Goal: Task Accomplishment & Management: Complete application form

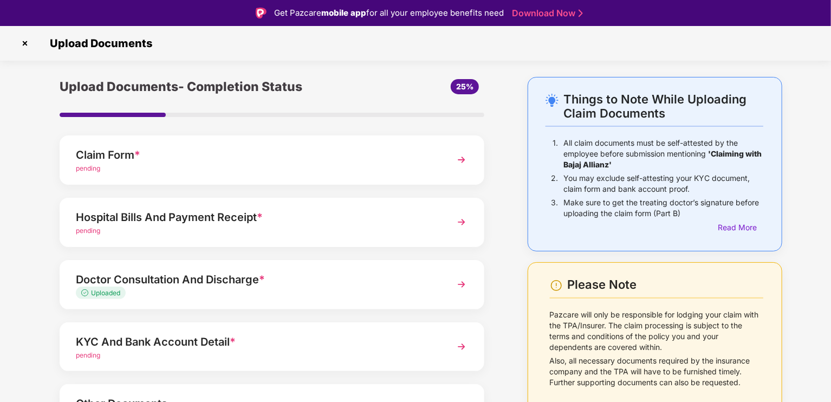
scroll to position [77, 0]
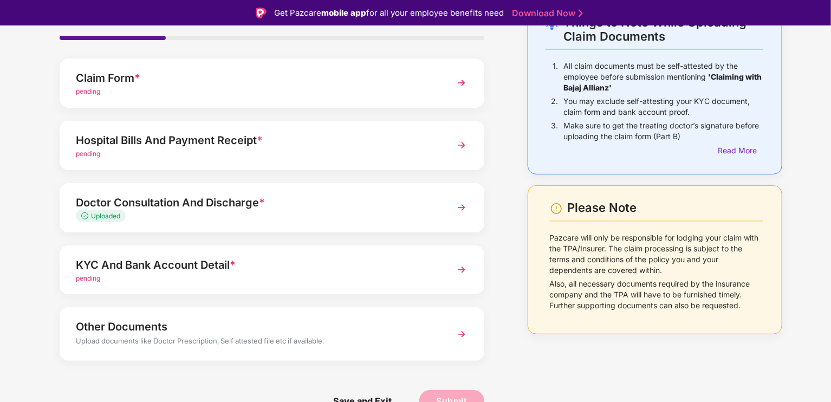
click at [458, 266] on img at bounding box center [462, 270] width 20 height 20
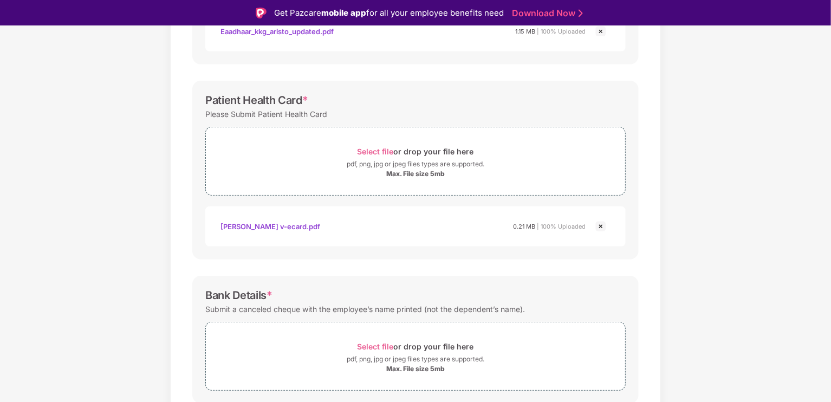
scroll to position [347, 0]
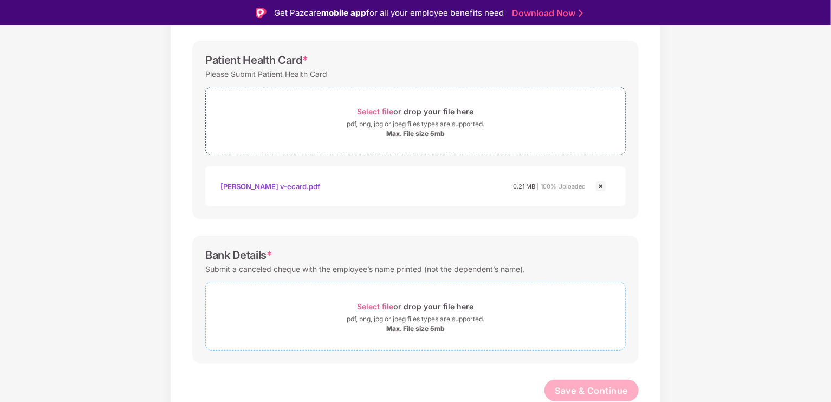
click at [373, 303] on span "Select file" at bounding box center [376, 306] width 36 height 9
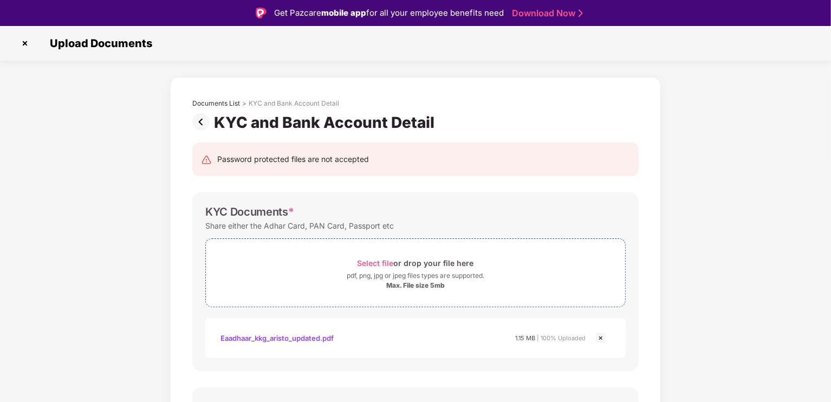
scroll to position [399, 0]
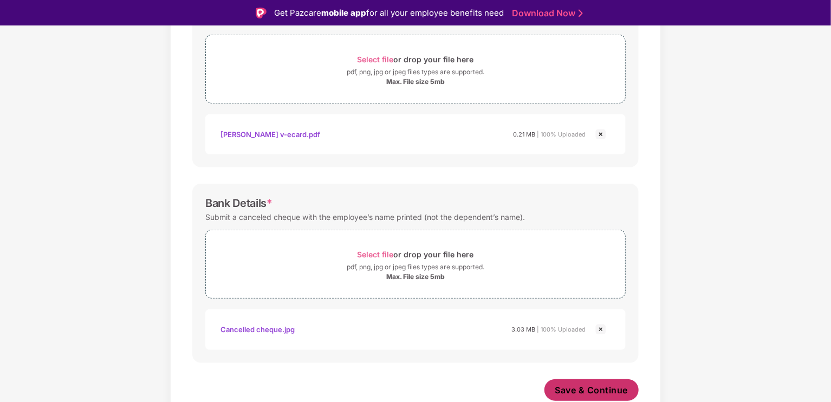
click at [583, 385] on span "Save & Continue" at bounding box center [592, 390] width 73 height 12
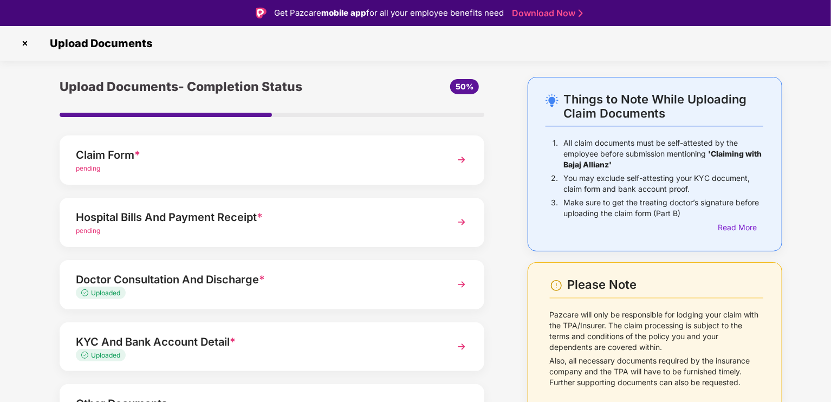
click at [459, 163] on img at bounding box center [462, 160] width 20 height 20
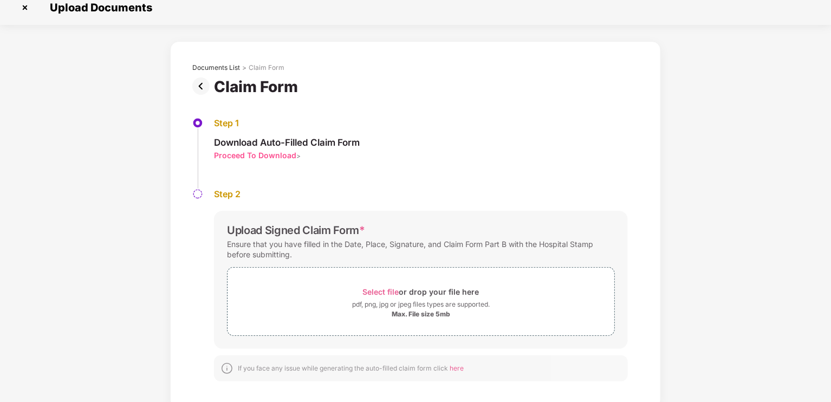
scroll to position [16, 0]
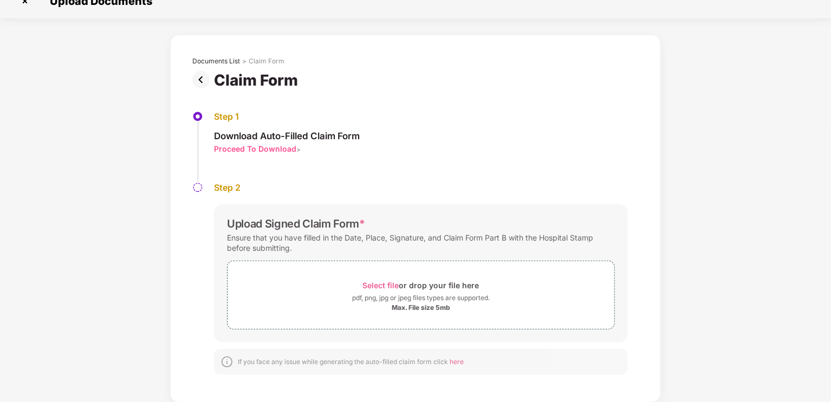
click at [204, 81] on img at bounding box center [203, 79] width 22 height 17
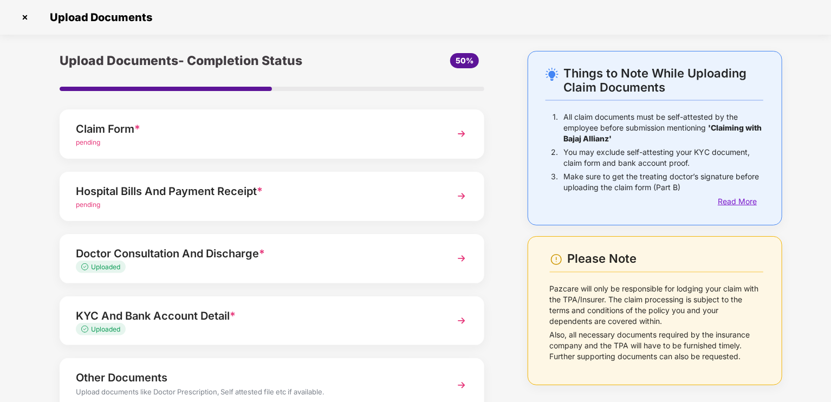
click at [726, 205] on div "Read More" at bounding box center [741, 202] width 46 height 12
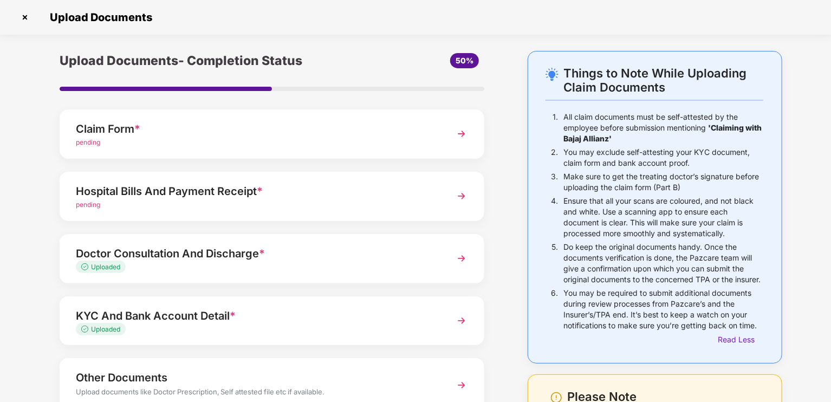
click at [462, 132] on img at bounding box center [462, 134] width 20 height 20
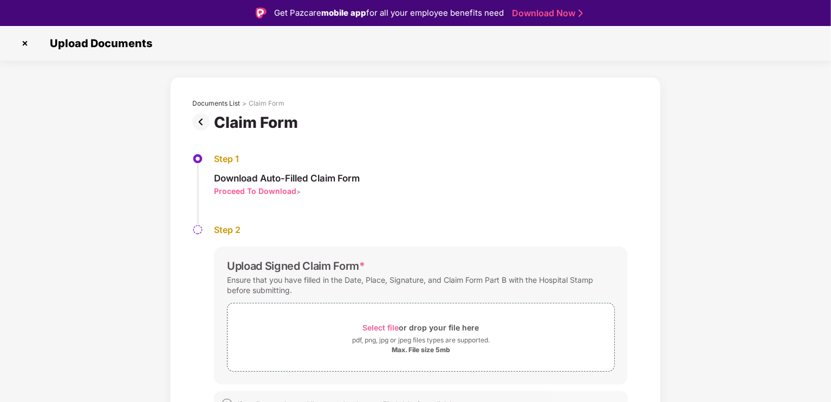
click at [267, 189] on div "Proceed To Download" at bounding box center [255, 191] width 82 height 10
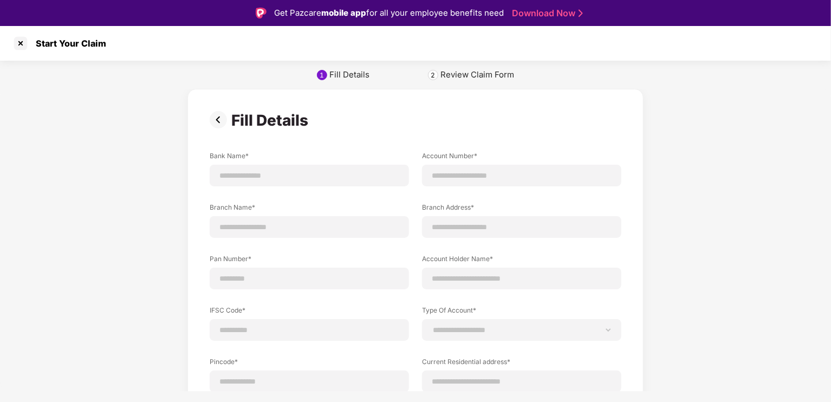
click at [215, 124] on img at bounding box center [221, 119] width 22 height 17
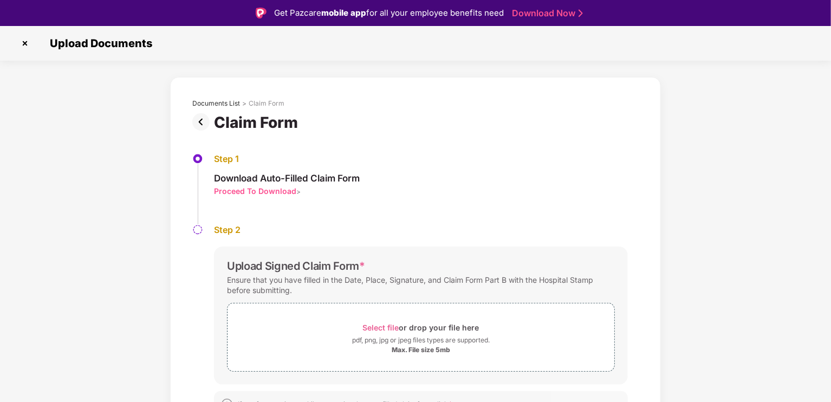
scroll to position [16, 0]
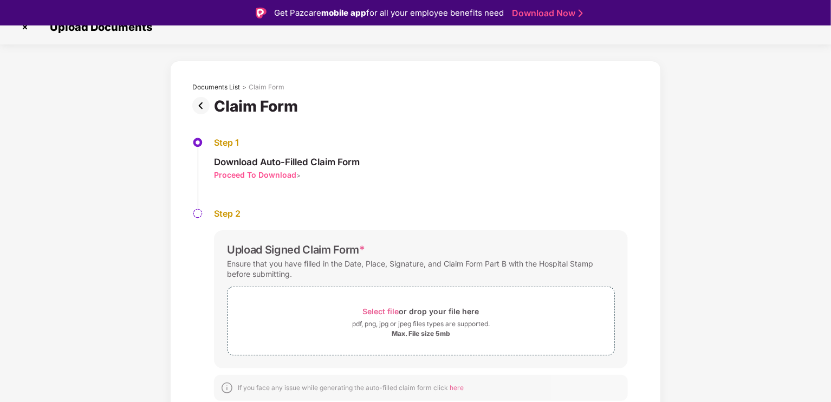
click at [200, 108] on img at bounding box center [203, 105] width 22 height 17
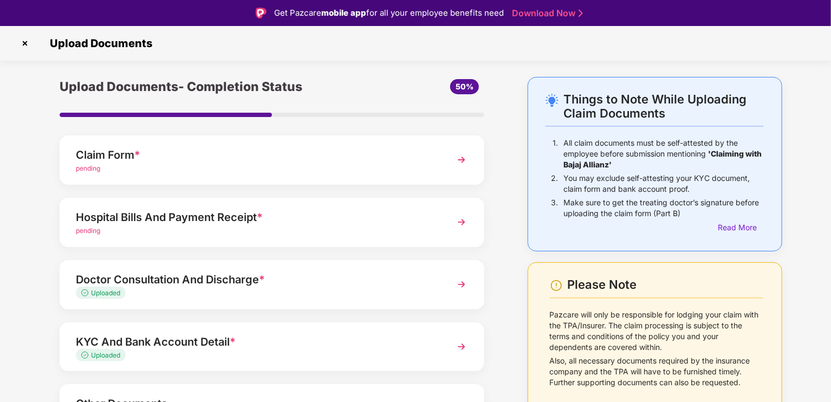
click at [457, 221] on img at bounding box center [462, 222] width 20 height 20
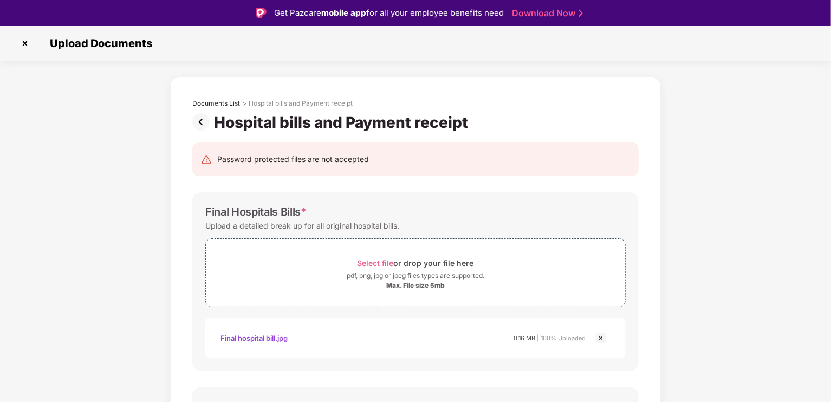
click at [201, 117] on img at bounding box center [203, 121] width 22 height 17
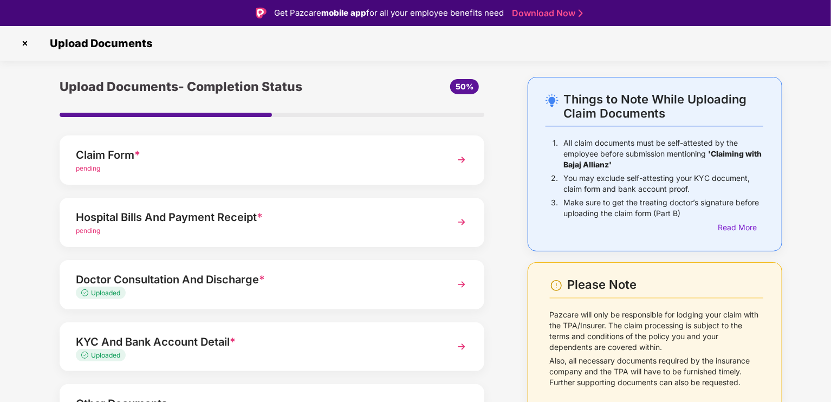
click at [244, 164] on div "pending" at bounding box center [255, 169] width 359 height 10
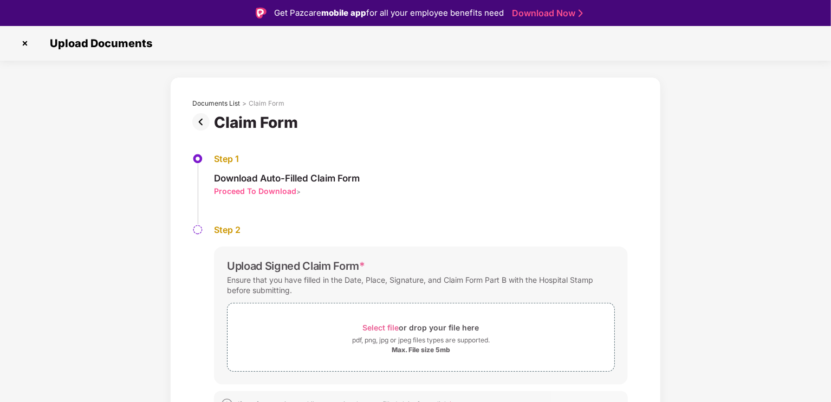
click at [247, 191] on div "Proceed To Download" at bounding box center [255, 191] width 82 height 10
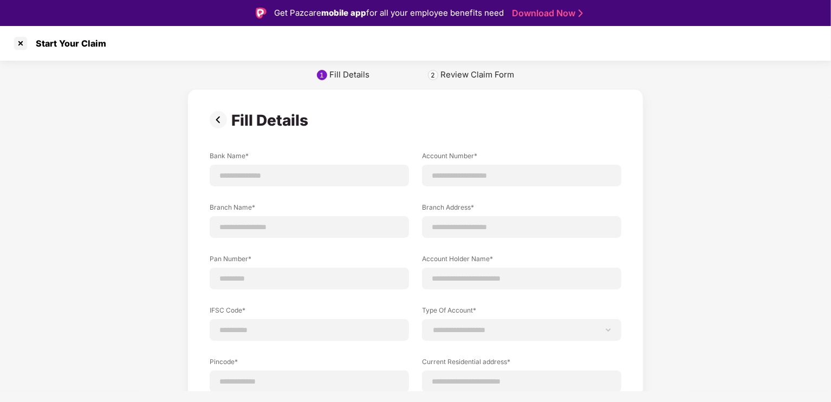
click at [466, 75] on div "Review Claim Form" at bounding box center [478, 74] width 74 height 11
click at [432, 73] on div "2" at bounding box center [433, 75] width 4 height 8
click at [217, 122] on img at bounding box center [221, 119] width 22 height 17
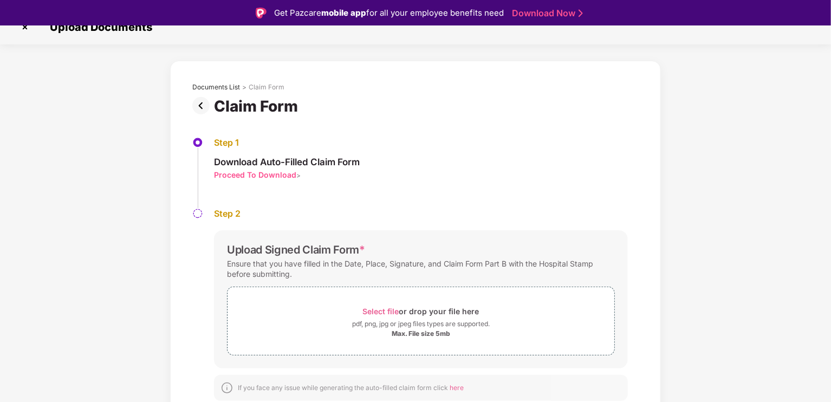
scroll to position [16, 0]
click at [455, 388] on span "here" at bounding box center [457, 388] width 14 height 8
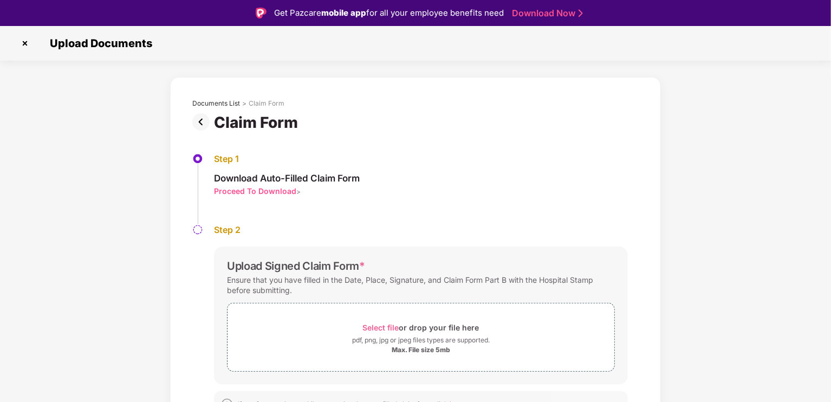
click at [199, 118] on img at bounding box center [203, 121] width 22 height 17
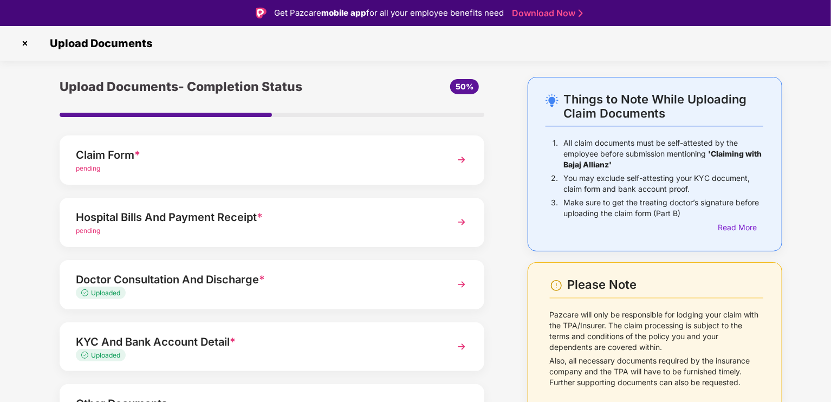
scroll to position [77, 0]
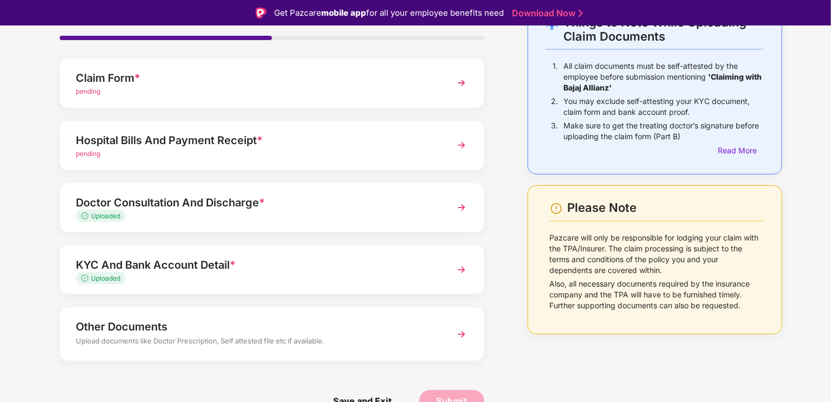
click at [463, 272] on img at bounding box center [462, 270] width 20 height 20
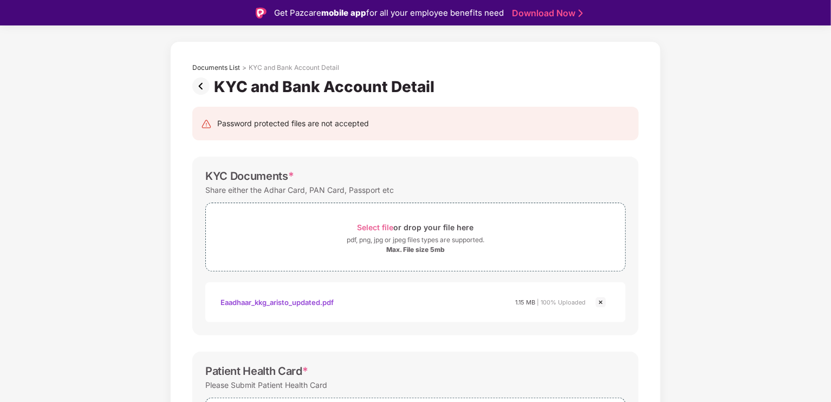
scroll to position [17, 0]
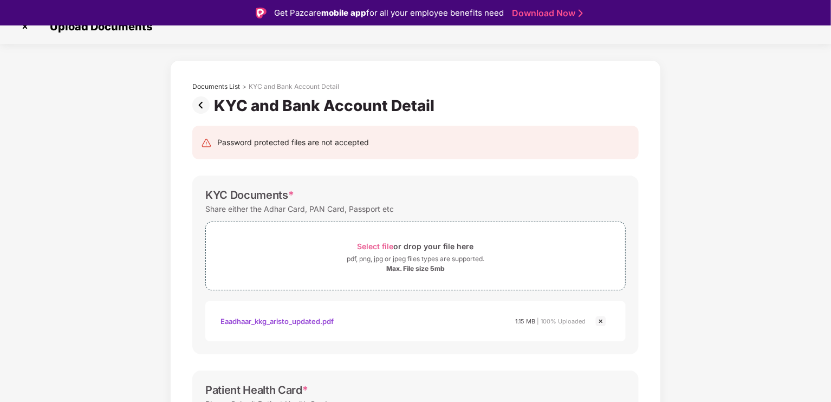
click at [200, 96] on img at bounding box center [203, 104] width 22 height 17
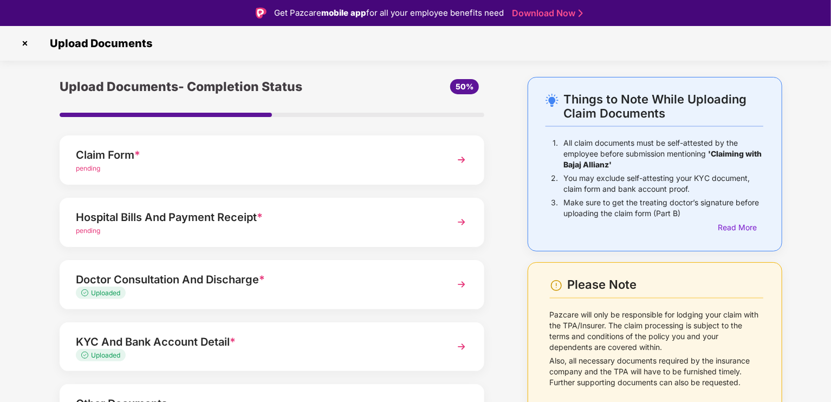
click at [457, 167] on img at bounding box center [462, 160] width 20 height 20
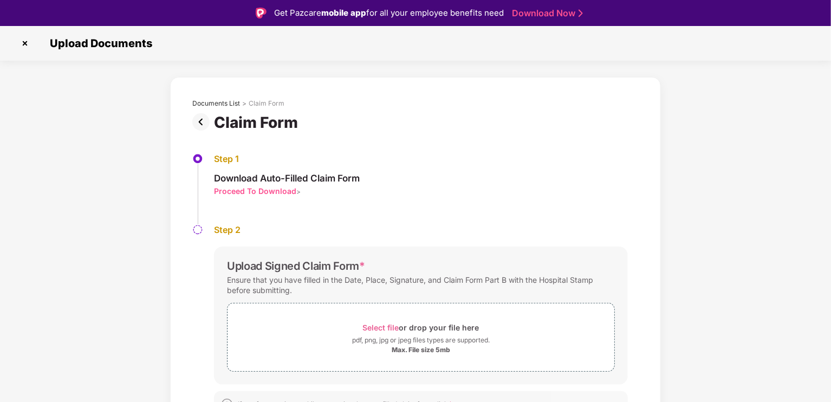
scroll to position [16, 0]
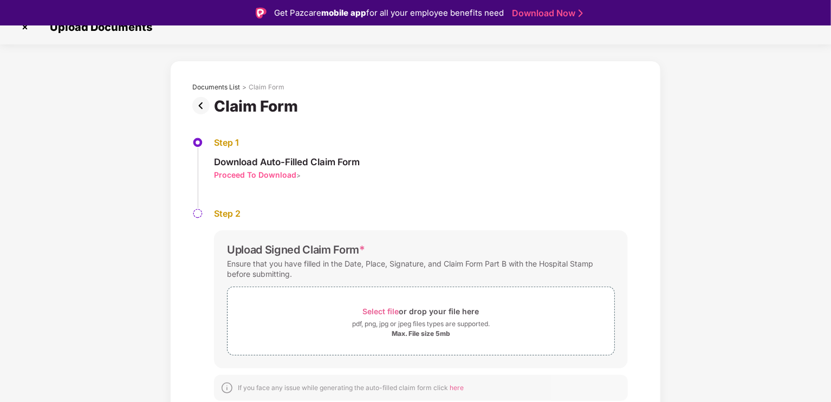
click at [203, 107] on img at bounding box center [203, 105] width 22 height 17
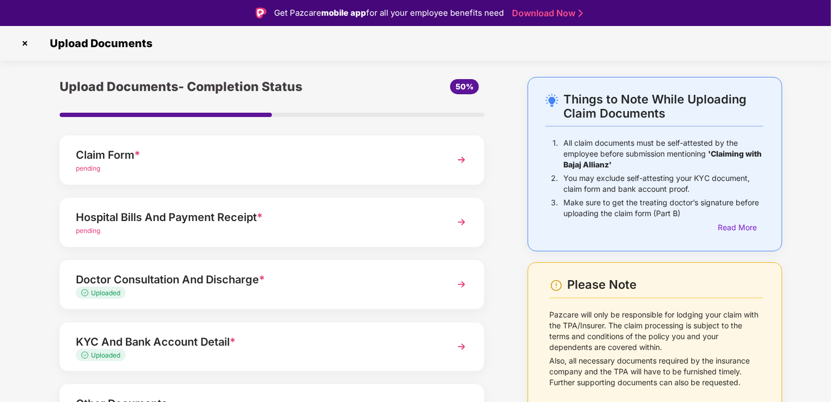
click at [462, 222] on img at bounding box center [462, 222] width 20 height 20
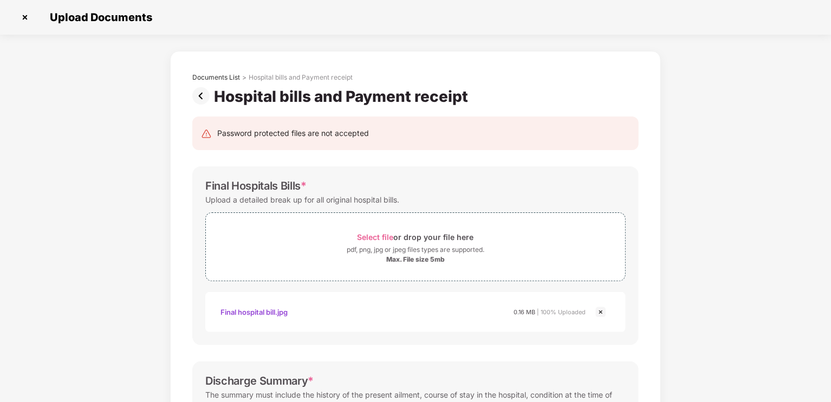
click at [199, 93] on img at bounding box center [203, 95] width 22 height 17
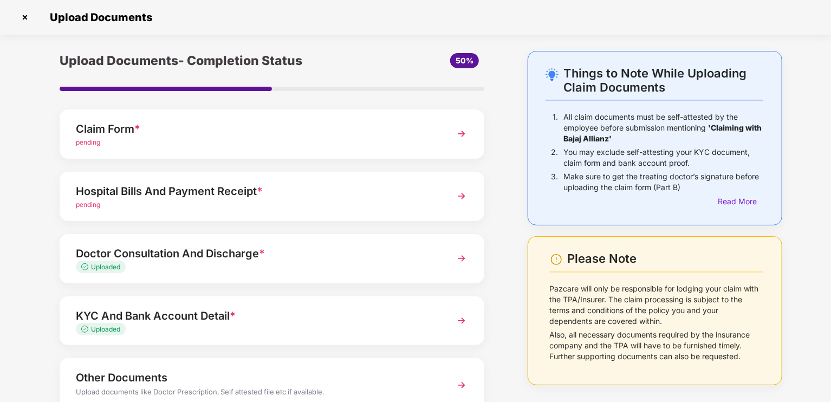
scroll to position [77, 0]
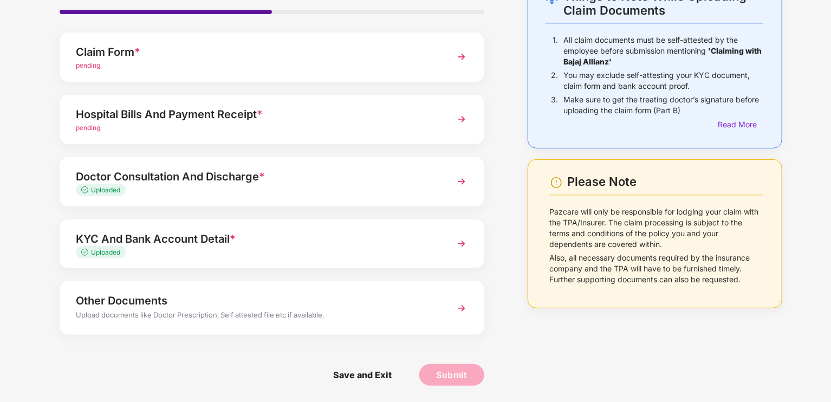
click at [457, 304] on img at bounding box center [462, 309] width 20 height 20
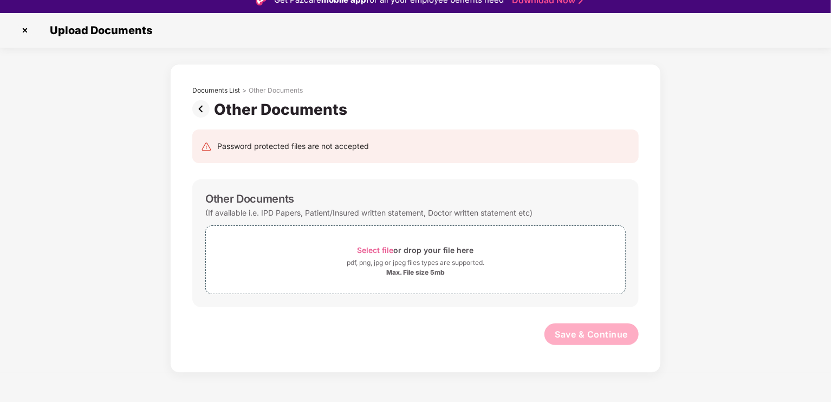
scroll to position [26, 0]
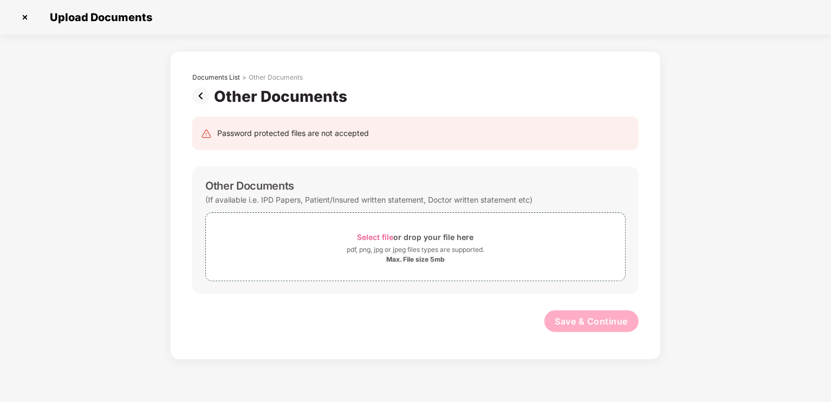
click at [204, 92] on img at bounding box center [203, 95] width 22 height 17
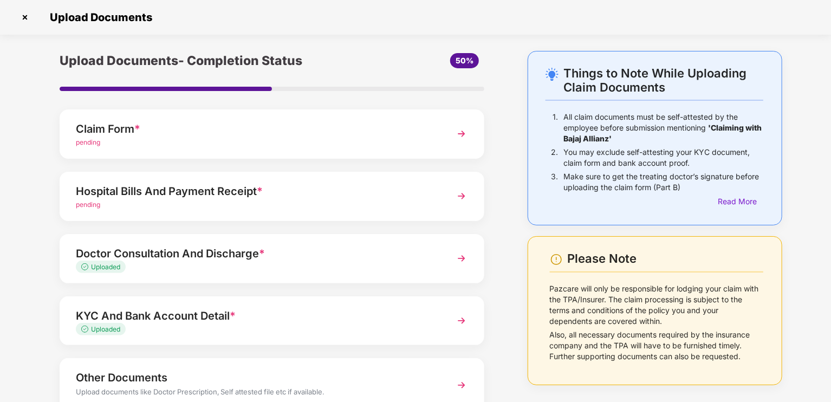
scroll to position [77, 0]
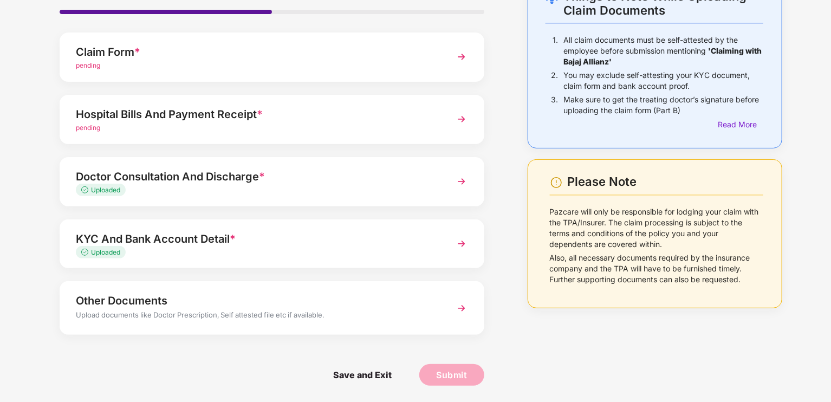
click at [466, 312] on img at bounding box center [462, 309] width 20 height 20
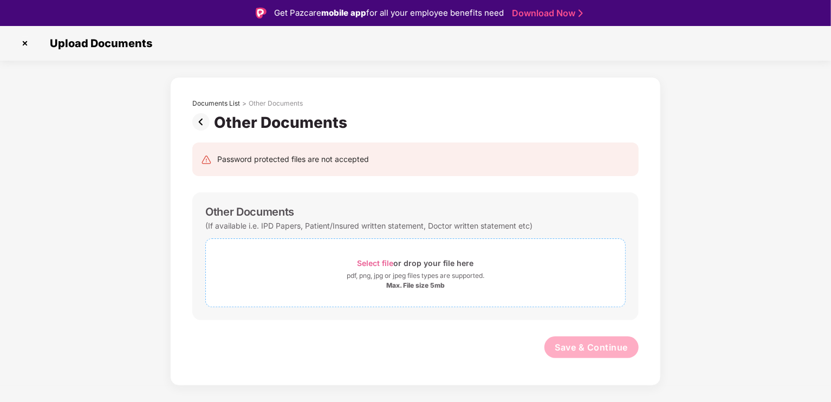
click at [368, 263] on span "Select file" at bounding box center [376, 263] width 36 height 9
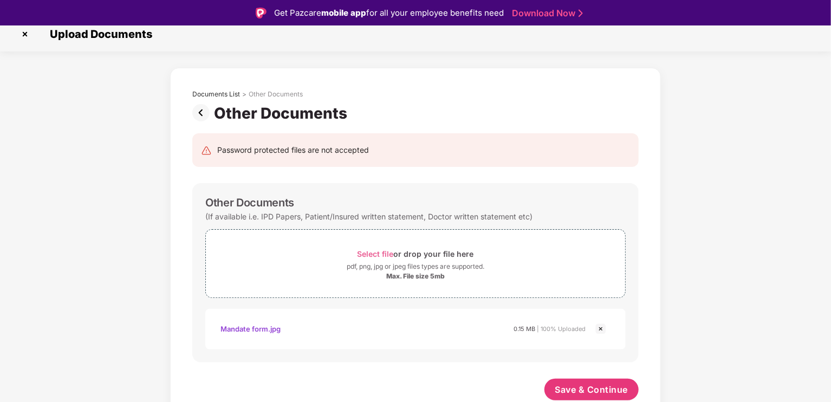
scroll to position [9, 0]
click at [573, 389] on span "Save & Continue" at bounding box center [592, 390] width 73 height 12
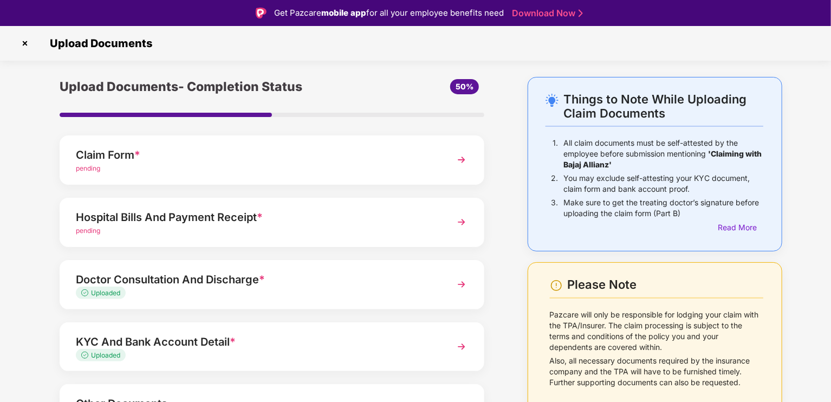
click at [463, 224] on img at bounding box center [462, 222] width 20 height 20
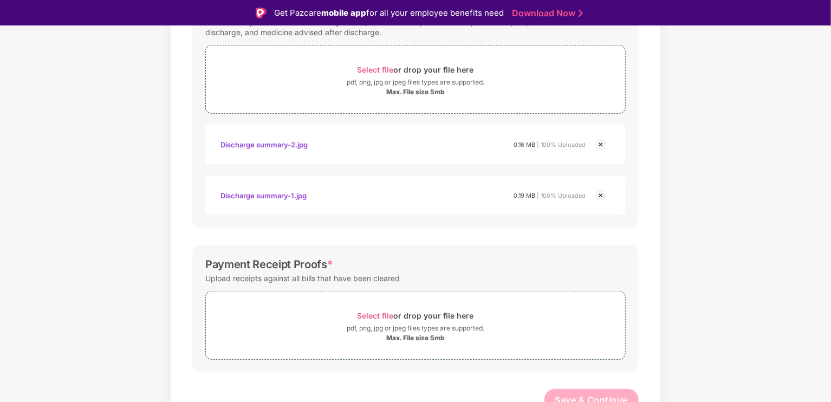
scroll to position [403, 0]
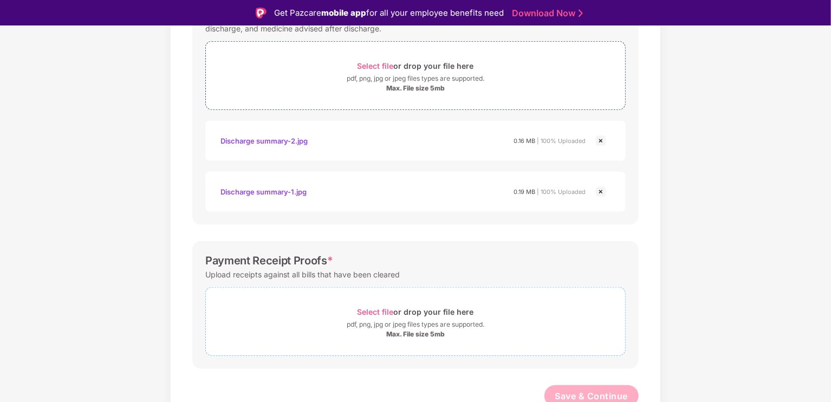
click at [388, 313] on span "Select file" at bounding box center [376, 311] width 36 height 9
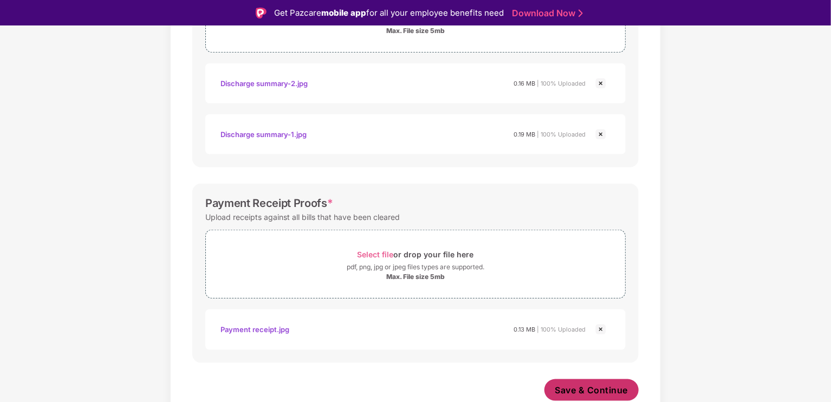
scroll to position [460, 0]
click at [586, 385] on span "Save & Continue" at bounding box center [592, 391] width 73 height 12
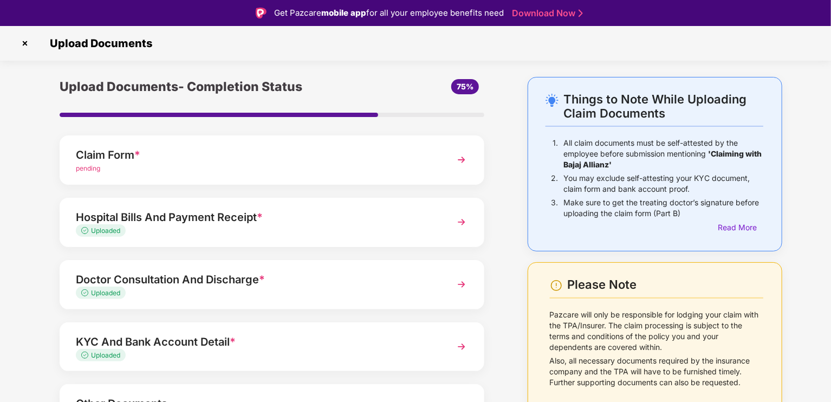
click at [462, 164] on img at bounding box center [462, 160] width 20 height 20
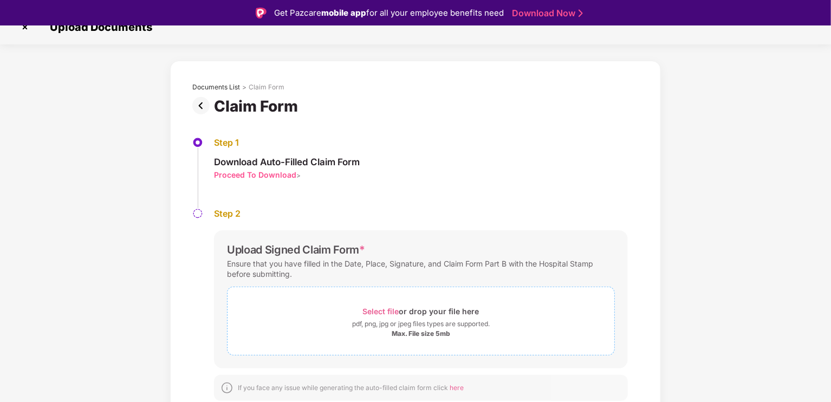
scroll to position [26, 0]
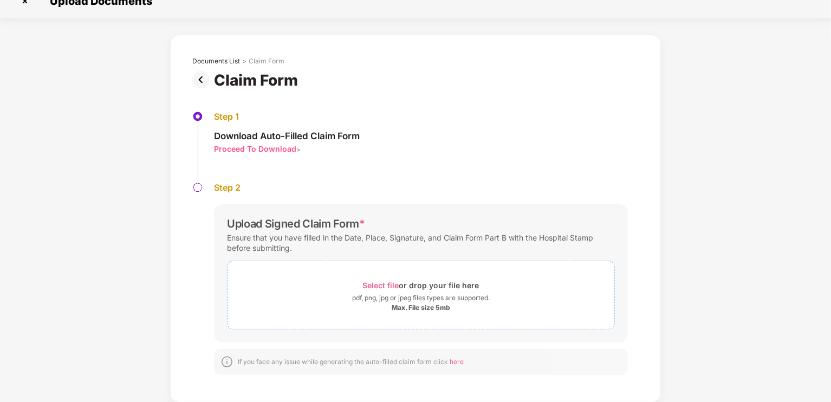
click at [382, 285] on span "Select file" at bounding box center [381, 285] width 36 height 9
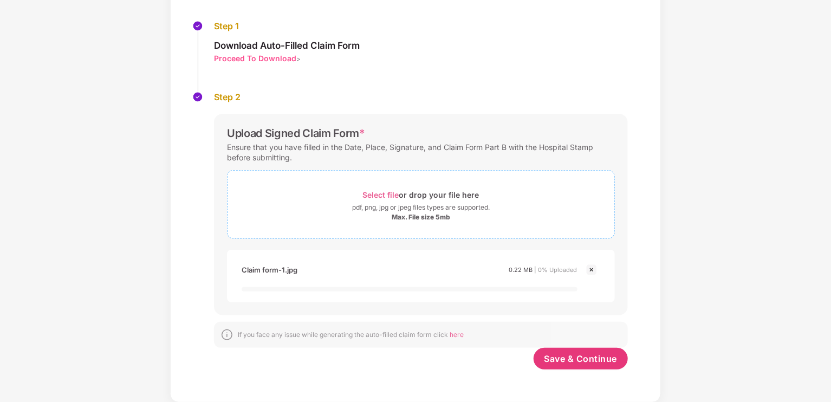
click at [384, 192] on span "Select file" at bounding box center [381, 194] width 36 height 9
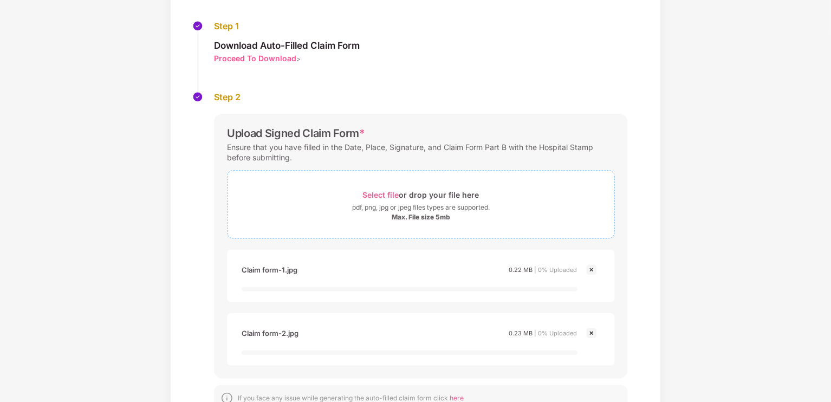
click at [384, 193] on span "Select file" at bounding box center [381, 194] width 36 height 9
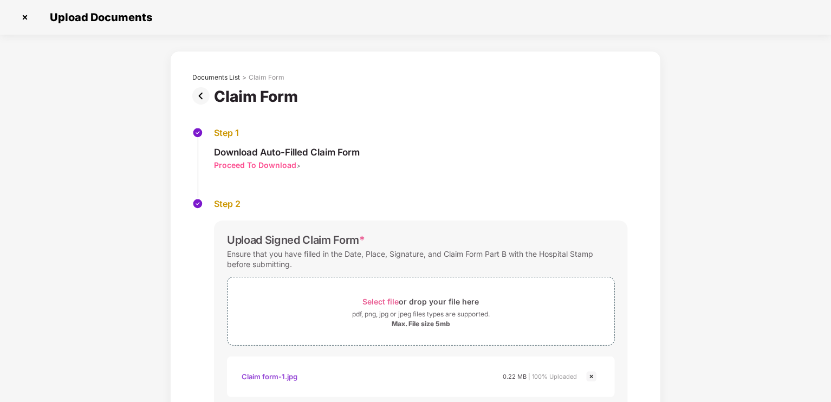
scroll to position [198, 0]
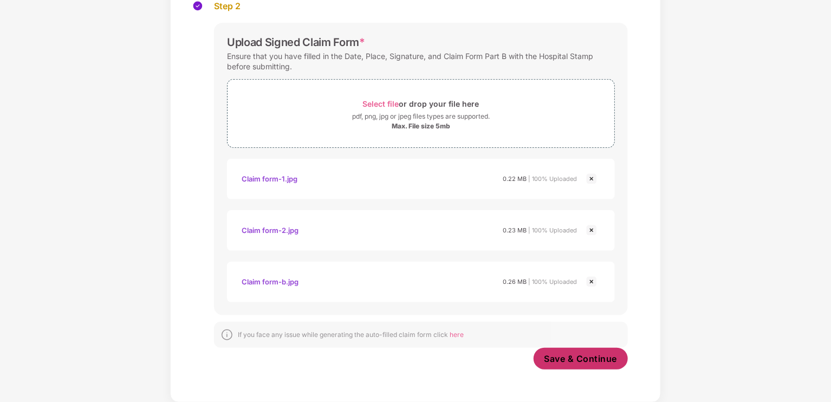
click at [578, 357] on span "Save & Continue" at bounding box center [581, 359] width 73 height 12
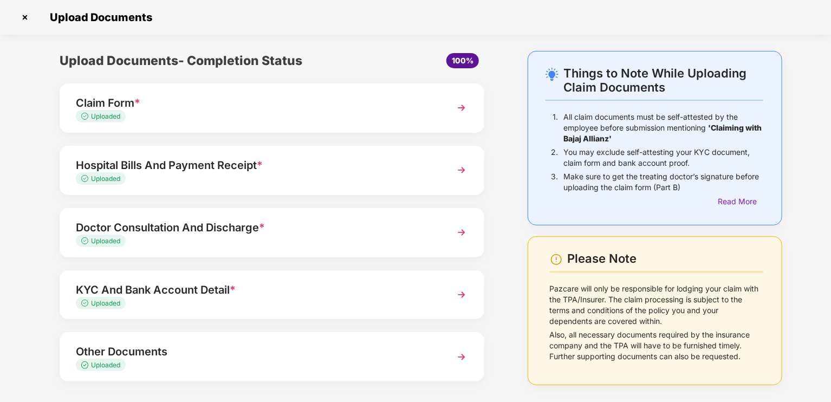
scroll to position [47, 0]
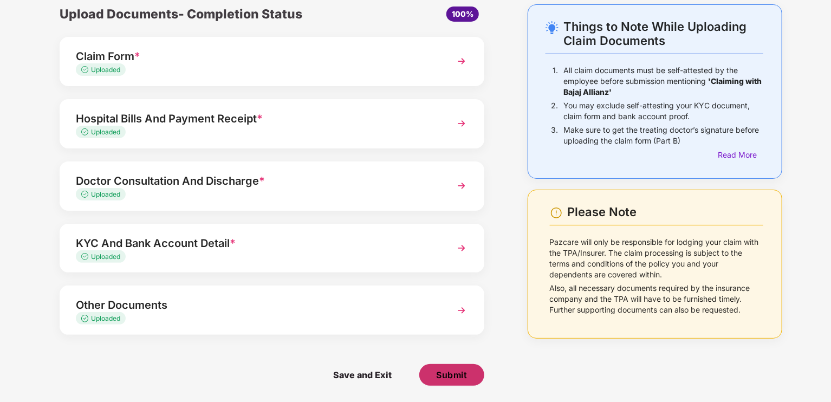
click at [460, 371] on span "Submit" at bounding box center [451, 375] width 31 height 12
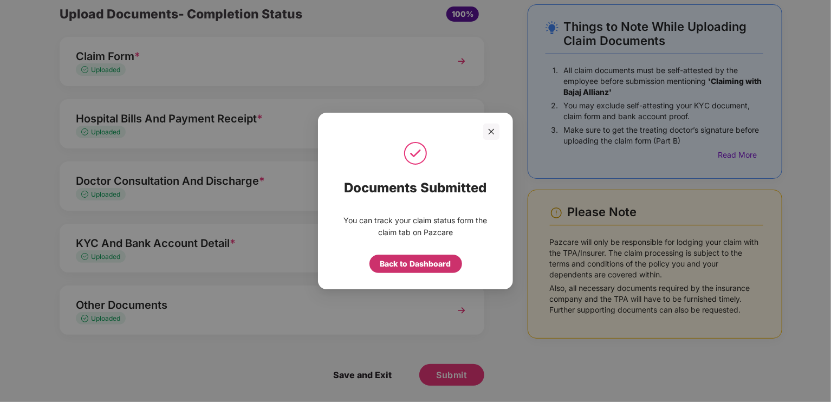
click at [422, 260] on div "Back to Dashboard" at bounding box center [415, 264] width 71 height 12
click at [419, 261] on div "Back to claim page" at bounding box center [415, 264] width 70 height 12
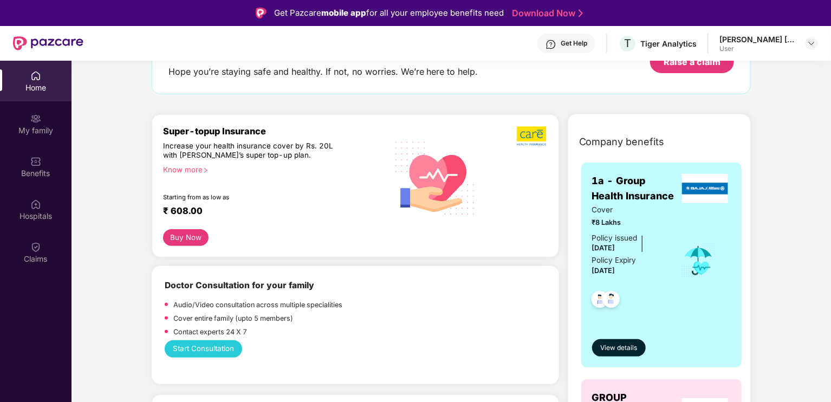
scroll to position [43, 0]
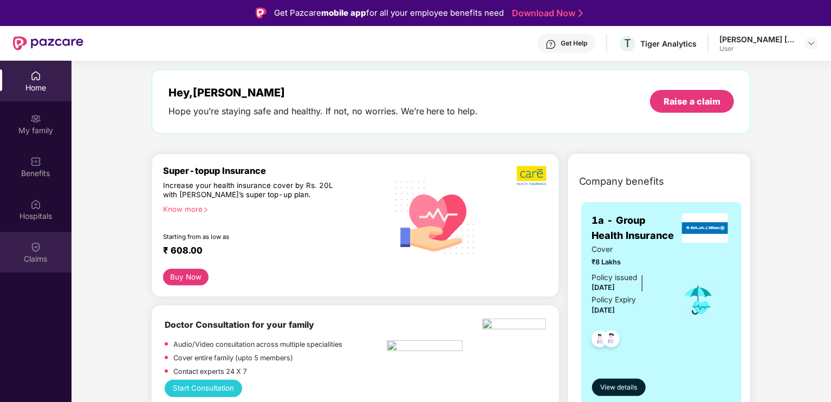
click at [49, 256] on div "Claims" at bounding box center [36, 259] width 72 height 11
